Goal: Check status: Check status

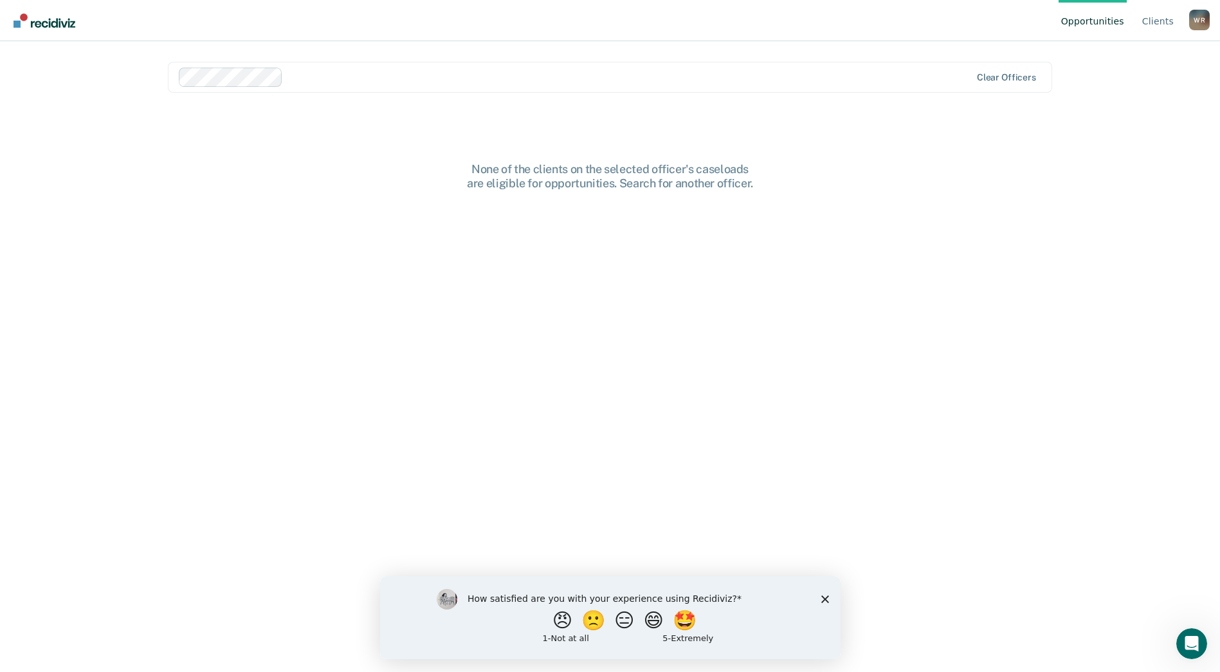
click at [607, 167] on div "None of the clients on the selected officer's caseloads are eligible for opport…" at bounding box center [611, 176] width 412 height 28
click at [667, 258] on div "None of the clients on the selected officer's caseloads are eligible for opport…" at bounding box center [610, 426] width 885 height 528
click at [1164, 26] on link "Client s" at bounding box center [1158, 20] width 37 height 41
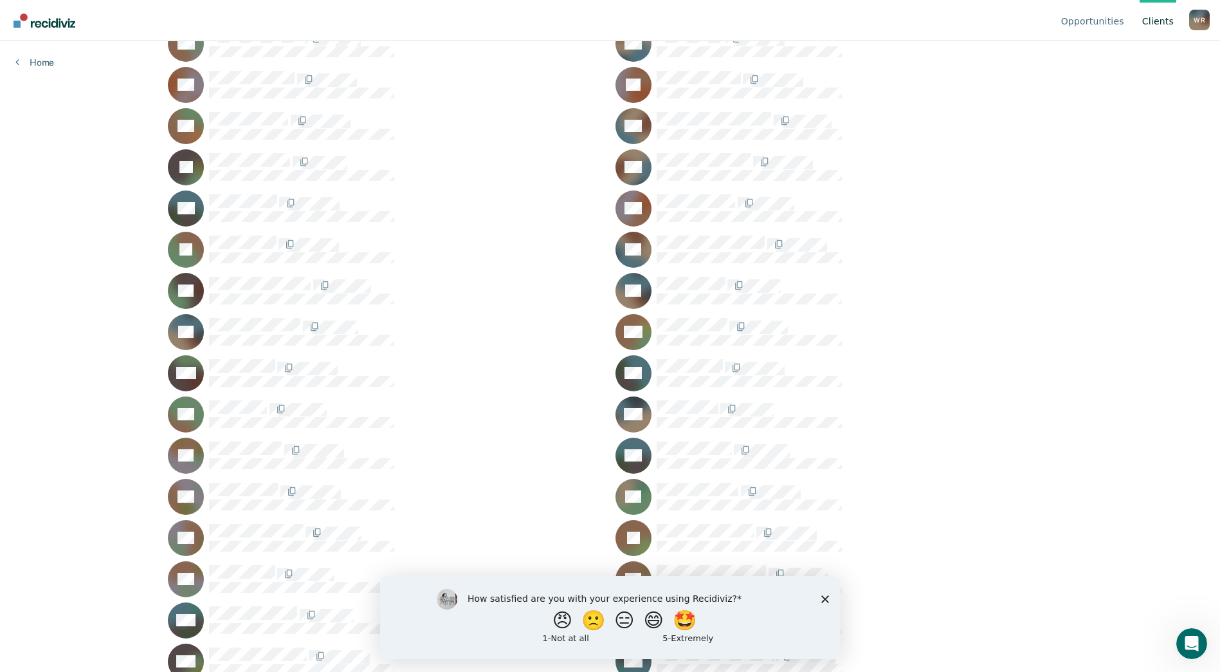
scroll to position [174, 0]
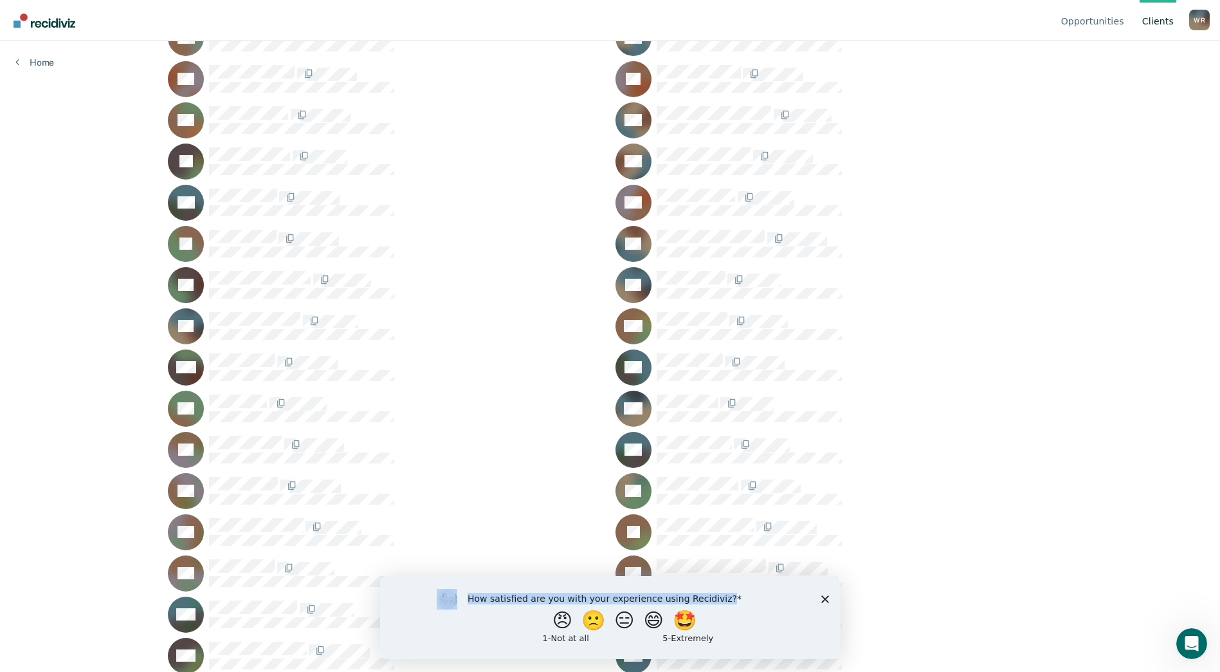
click at [821, 594] on div "How satisfied are you with your experience using Recidiviz? 😠 🙁 😑 😄 🤩 1 - Not a…" at bounding box center [610, 616] width 461 height 83
drag, startPoint x: 821, startPoint y: 594, endPoint x: 824, endPoint y: 585, distance: 8.8
click at [824, 599] on polygon "Close survey" at bounding box center [825, 598] width 8 height 8
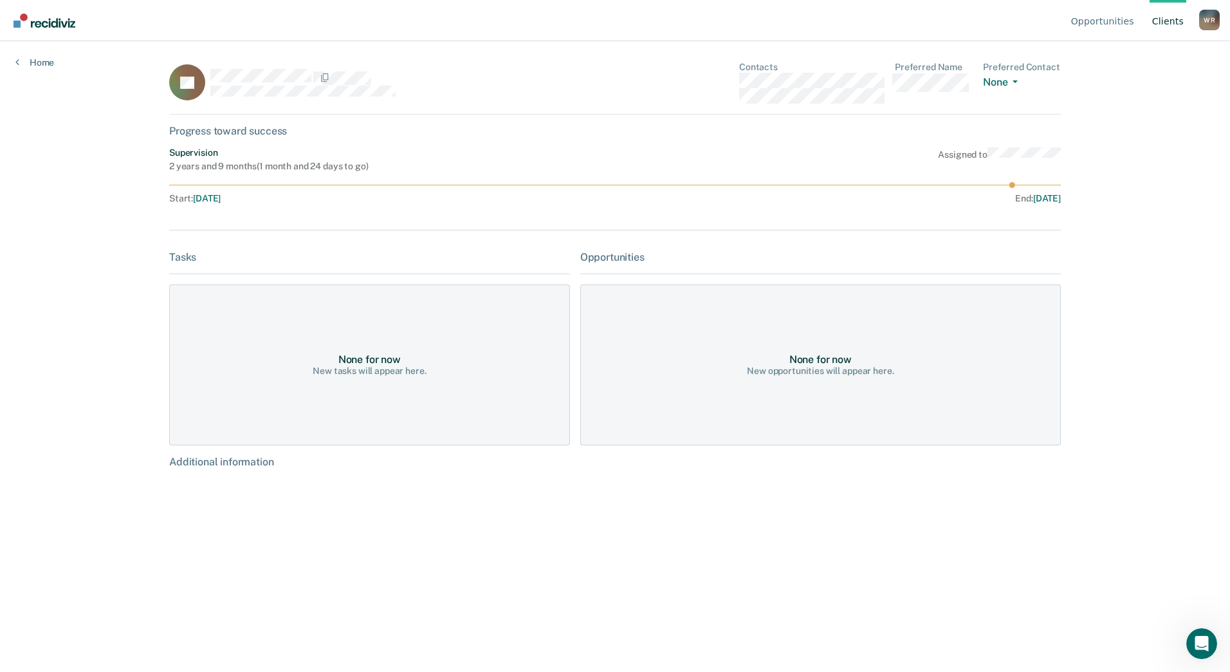
drag, startPoint x: 1018, startPoint y: 194, endPoint x: 967, endPoint y: 193, distance: 51.5
click at [967, 193] on div "End : [DATE]" at bounding box center [841, 198] width 440 height 11
drag, startPoint x: 967, startPoint y: 193, endPoint x: 1075, endPoint y: 199, distance: 108.2
click at [1088, 204] on div "Opportunities Client s [PERSON_NAME] [PERSON_NAME] Profile How it works Log Out…" at bounding box center [615, 336] width 1230 height 672
drag, startPoint x: 1030, startPoint y: 195, endPoint x: 973, endPoint y: 194, distance: 56.6
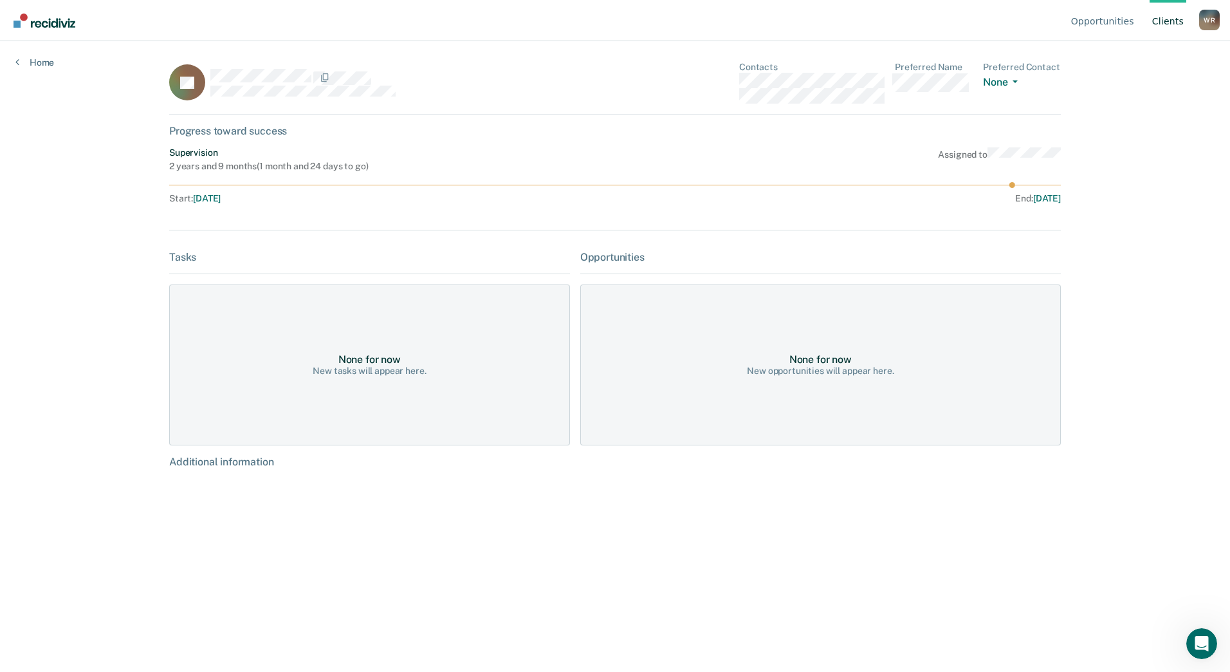
click at [973, 194] on div "End : [DATE]" at bounding box center [841, 198] width 440 height 11
